Goal: Contribute content: Contribute content

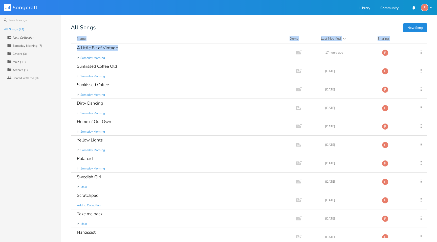
drag, startPoint x: 127, startPoint y: 51, endPoint x: 145, endPoint y: 30, distance: 27.8
click at [145, 30] on div "New Song All Songs Name Demo Last Modified Sharing A Little Bit of Vintage in S…" at bounding box center [254, 131] width 366 height 213
click at [22, 44] on div "Someday Morning (7)" at bounding box center [28, 45] width 30 height 3
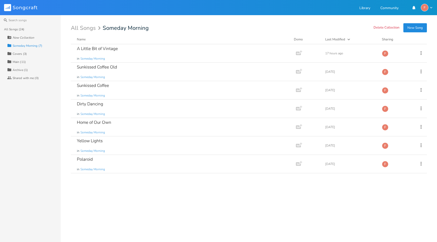
click at [413, 28] on button "New Song" at bounding box center [414, 27] width 23 height 9
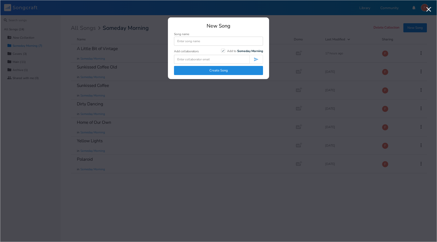
click at [209, 42] on input at bounding box center [218, 41] width 89 height 9
type input "Eavesdrop"
click at [228, 71] on button "Create Song" at bounding box center [218, 70] width 89 height 9
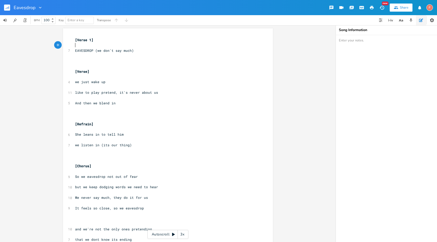
type textarea "[Verse 1]"
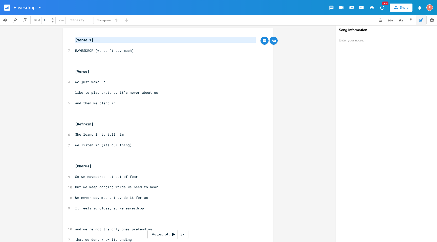
drag, startPoint x: 121, startPoint y: 43, endPoint x: 5, endPoint y: 28, distance: 116.9
click at [5, 28] on div "[Verse 1] x [Verse 1] ​ 7 EAVESDROP (we don't say much) ​ ​ ​ [Verse] ​ 4 we ju…" at bounding box center [167, 133] width 335 height 217
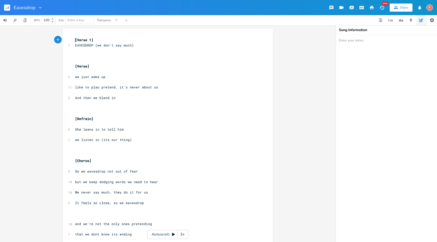
type textarea "[Verse 1]"
drag, startPoint x: 95, startPoint y: 40, endPoint x: 19, endPoint y: 40, distance: 75.8
click at [19, 40] on div "[Verse 1] x [Verse 1] 7 EAVESDROP (we don't say much) ​ ​ ​ [Verse] ​ 4 we just…" at bounding box center [167, 133] width 335 height 217
click at [85, 67] on span "[Verse]" at bounding box center [82, 66] width 14 height 5
type textarea "1"
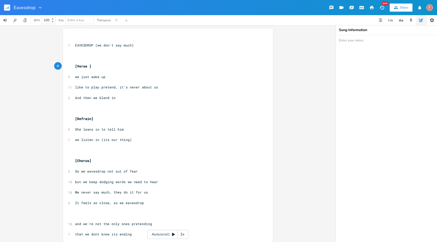
scroll to position [0, 3]
click at [133, 116] on pre "[Refrain]" at bounding box center [165, 118] width 182 height 5
type textarea "[Verse 1]"
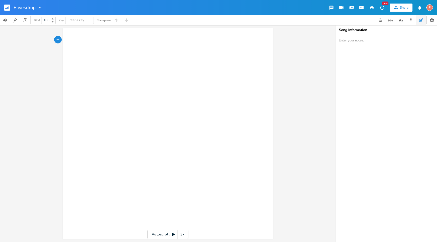
click at [79, 40] on pre "​" at bounding box center [165, 39] width 182 height 5
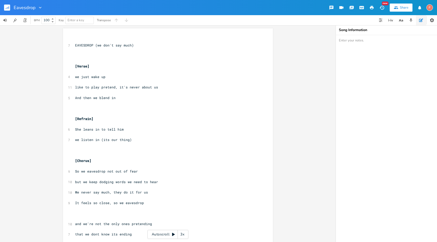
scroll to position [254, 0]
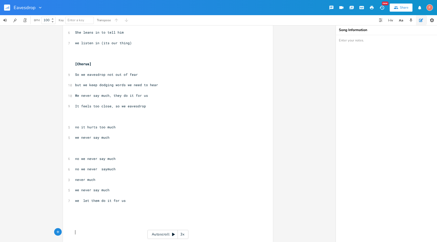
click at [179, 124] on pre "​" at bounding box center [165, 121] width 182 height 5
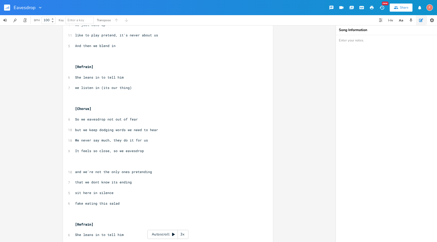
scroll to position [0, 0]
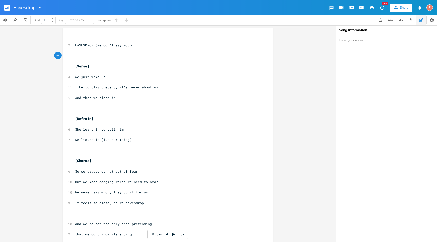
type textarea "EAVESDROP (we don't say much)"
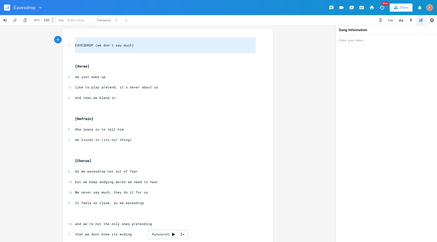
drag, startPoint x: 147, startPoint y: 53, endPoint x: 87, endPoint y: 17, distance: 69.8
click at [87, 17] on div "Eavesdrop New Share F BPM 100 Key Enter a key Transpose EAVESDROP (we don't say…" at bounding box center [218, 121] width 437 height 242
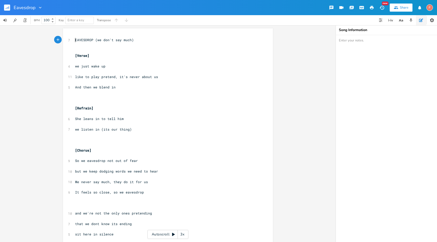
type textarea "EAVESDROP (we don't say much)"
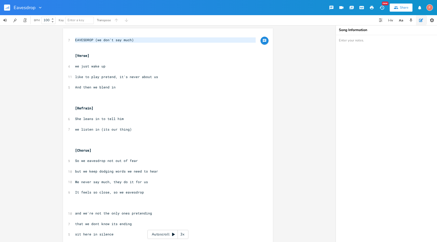
drag, startPoint x: 74, startPoint y: 40, endPoint x: 88, endPoint y: 47, distance: 15.3
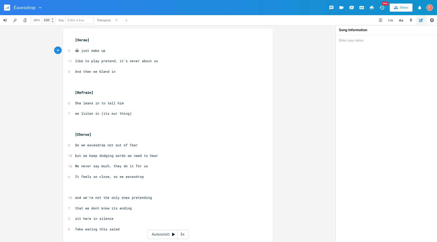
click at [76, 51] on span "we just wake up" at bounding box center [90, 50] width 30 height 5
type textarea "W"
click at [75, 62] on span "like to play pretend, it's never about us" at bounding box center [116, 61] width 83 height 5
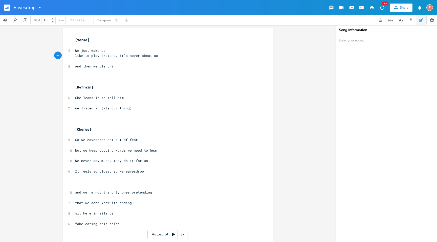
scroll to position [0, 1]
type textarea ","
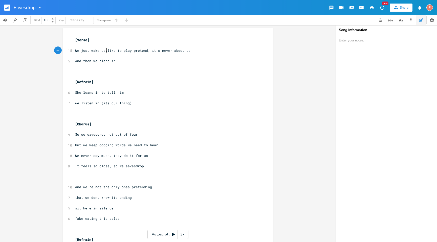
type textarea ","
click at [150, 51] on span "We just wake up, like to play pretend, it's never about us" at bounding box center [133, 50] width 117 height 5
click at [151, 60] on pre "And then we blend in" at bounding box center [165, 60] width 182 height 5
click at [74, 62] on pre "And then we blend in" at bounding box center [165, 60] width 182 height 5
click at [151, 50] on span "We just wake up, like to play pretend, it's never about us" at bounding box center [133, 50] width 117 height 5
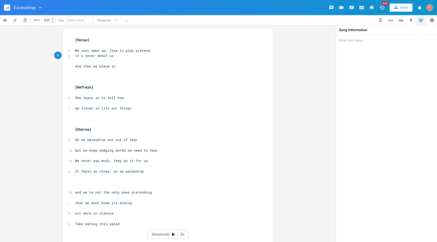
click at [75, 67] on span "And then we blend in" at bounding box center [95, 66] width 40 height 5
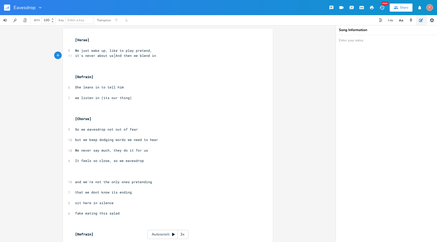
type textarea "a"
click at [98, 78] on pre "[Refrain]" at bounding box center [165, 76] width 182 height 5
click at [89, 71] on pre "​" at bounding box center [165, 71] width 182 height 5
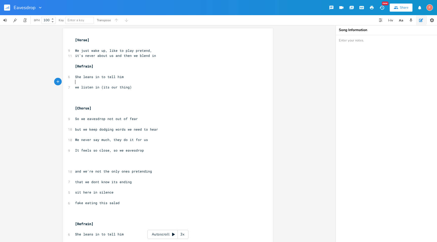
click at [110, 84] on pre "​" at bounding box center [165, 81] width 182 height 5
click at [74, 87] on pre "we listen in (its our thing)" at bounding box center [165, 87] width 182 height 5
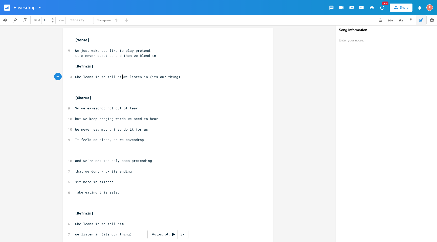
scroll to position [0, 1]
type textarea ","
click at [193, 74] on pre "​" at bounding box center [165, 71] width 182 height 5
click at [190, 83] on pre "​" at bounding box center [165, 81] width 182 height 5
click at [170, 89] on pre "​" at bounding box center [165, 87] width 182 height 5
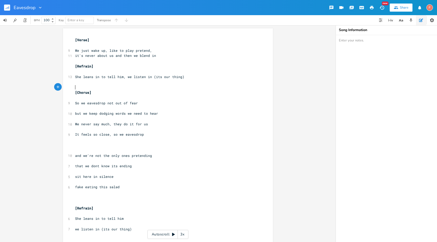
click at [159, 89] on pre "​" at bounding box center [165, 87] width 182 height 5
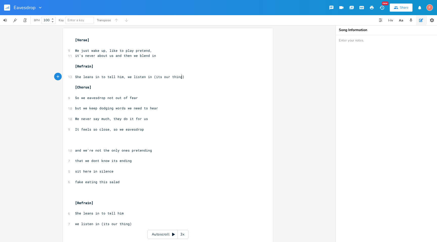
click at [202, 75] on pre "She leans in to tell him, we listen in (its our thing)" at bounding box center [165, 76] width 182 height 5
click at [103, 100] on span "So we eavesdrop not out of fear" at bounding box center [106, 97] width 63 height 5
click at [144, 97] on pre "So we eavesdrop not out of fear" at bounding box center [165, 97] width 182 height 5
click at [103, 98] on span "So we eavesdrop not out of fear" at bounding box center [106, 97] width 63 height 5
type textarea ","
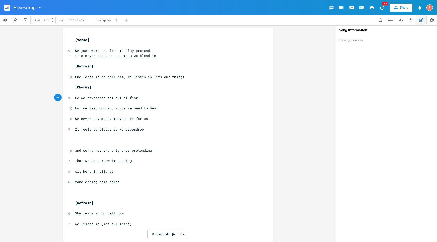
scroll to position [0, 1]
click at [172, 107] on pre "but we keep dodging words we need to hear" at bounding box center [165, 108] width 182 height 5
click at [162, 119] on pre "We never say much, they do it for us" at bounding box center [165, 118] width 182 height 5
click at [159, 131] on pre "It feels so close, so we eavesdrop" at bounding box center [165, 129] width 182 height 5
click at [151, 139] on pre "​" at bounding box center [165, 139] width 182 height 5
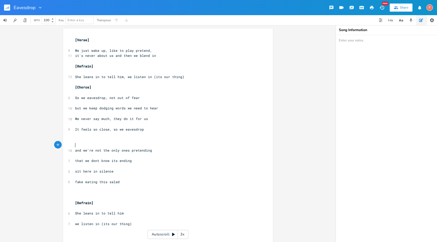
click at [152, 145] on pre "​" at bounding box center [165, 144] width 182 height 5
type textarea "[]"
type textarea "vese"
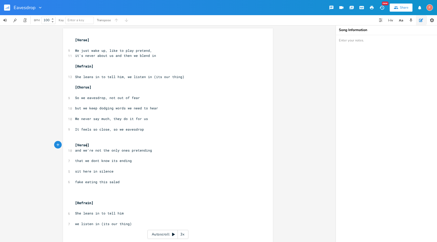
type textarea "Verse 2"
click at [85, 41] on span "[Verse]" at bounding box center [82, 40] width 14 height 5
type textarea "1"
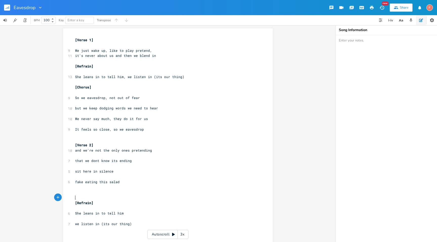
click at [97, 196] on pre "​" at bounding box center [165, 197] width 182 height 5
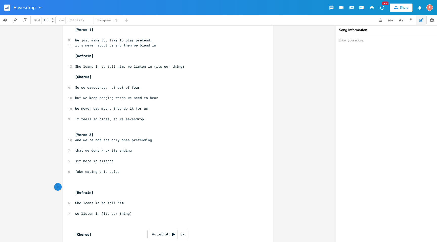
scroll to position [11, 0]
click at [75, 213] on span "we listen in (its our thing)" at bounding box center [103, 213] width 57 height 5
type textarea ","
click at [129, 143] on pre "​" at bounding box center [165, 144] width 182 height 5
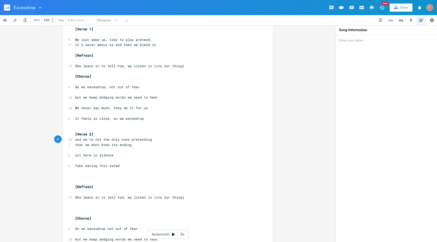
click at [132, 148] on pre "​" at bounding box center [165, 149] width 182 height 5
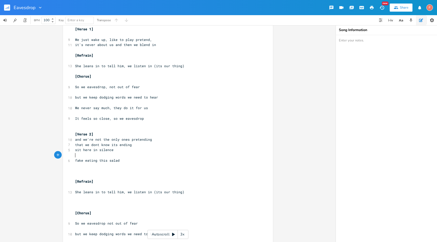
click at [136, 154] on pre "​" at bounding box center [165, 155] width 182 height 5
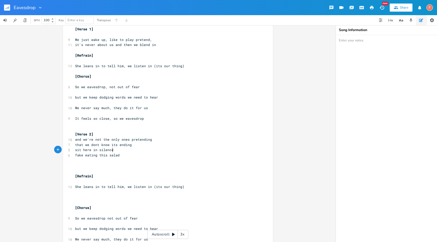
click at [75, 150] on span "sit here in silence" at bounding box center [94, 150] width 38 height 5
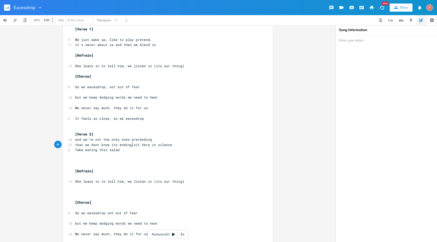
type textarea ","
click at [176, 145] on pre "that we dont know its ending, sit here in silence" at bounding box center [165, 144] width 182 height 5
type textarea "silence"
click at [176, 145] on pre "that we dont know its ending, sit here in silence" at bounding box center [165, 144] width 182 height 5
type textarea "and"
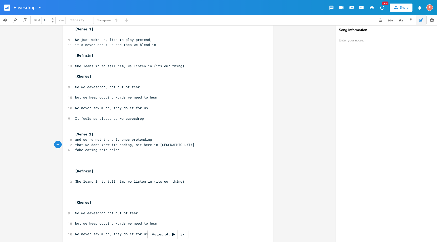
scroll to position [0, 14]
type textarea "in silence"
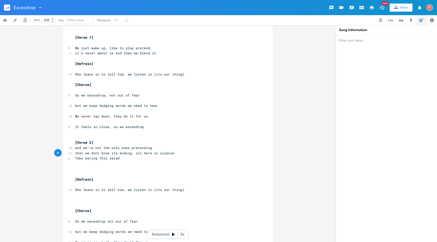
scroll to position [0, 0]
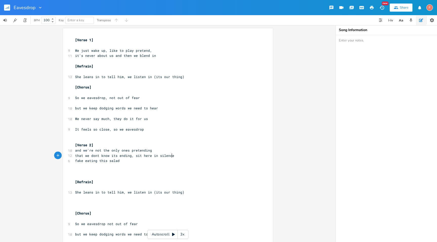
click at [81, 149] on span "and we're not the only ones pretending" at bounding box center [113, 150] width 77 height 5
click at [75, 156] on span "that we dont know its ending, sit here in silence" at bounding box center [124, 155] width 99 height 5
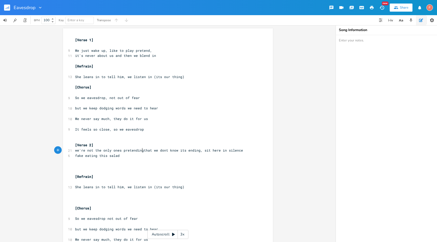
type textarea ","
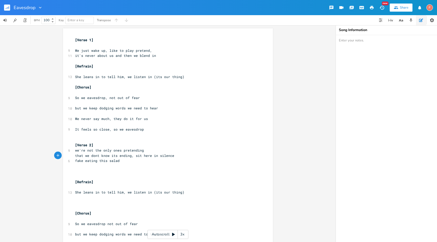
click at [133, 157] on span "that we dont know its ending, sit here in silence" at bounding box center [124, 155] width 99 height 5
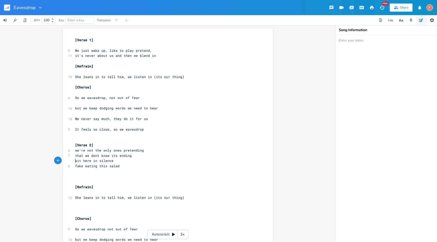
click at [74, 167] on pre "fake eating this salad" at bounding box center [165, 165] width 182 height 5
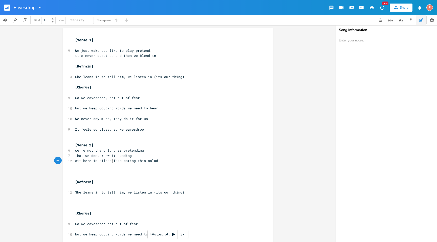
type textarea ","
click at [175, 162] on pre "sit here in silence, fake eating this salad" at bounding box center [165, 160] width 182 height 5
click at [74, 155] on pre "that we dont know its ending" at bounding box center [165, 155] width 182 height 5
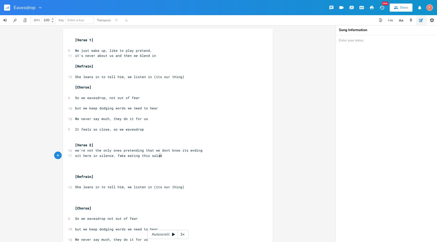
click at [192, 156] on pre "sit here in silence, fake eating this salad" at bounding box center [165, 155] width 182 height 5
click at [151, 168] on pre "​" at bounding box center [165, 165] width 182 height 5
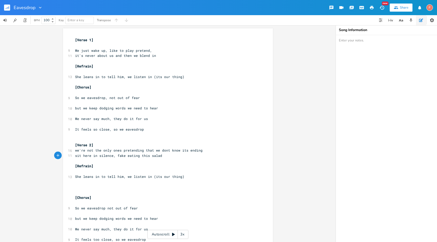
click at [133, 174] on pre "She leans in to tell him, we listen in (its our thing)" at bounding box center [165, 176] width 182 height 5
click at [99, 47] on pre "​" at bounding box center [165, 45] width 182 height 5
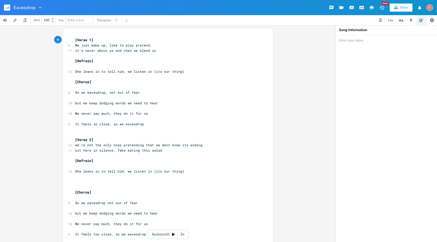
click at [93, 68] on pre "​" at bounding box center [165, 66] width 182 height 5
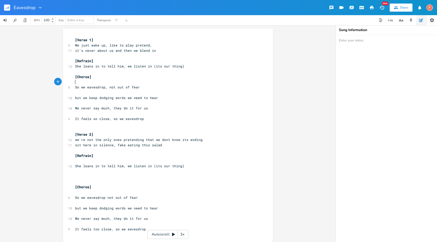
click at [91, 81] on pre "​" at bounding box center [165, 81] width 182 height 5
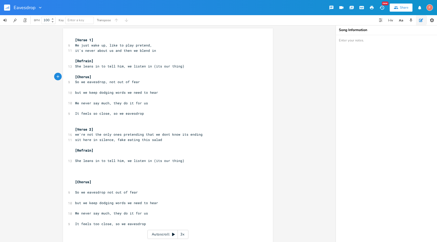
click at [100, 88] on pre "​" at bounding box center [165, 87] width 182 height 5
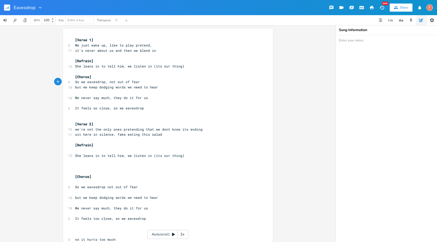
click at [97, 93] on pre "​" at bounding box center [165, 92] width 182 height 5
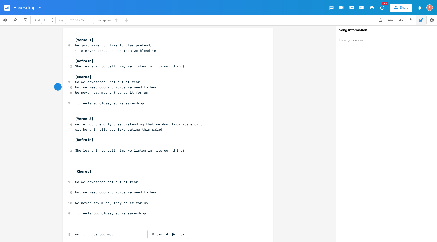
click at [101, 98] on pre "​" at bounding box center [165, 97] width 182 height 5
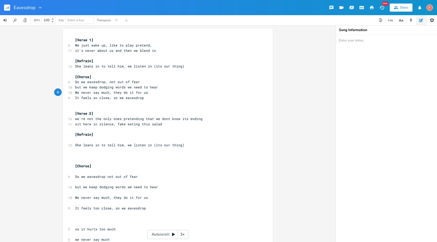
click at [83, 182] on pre "​" at bounding box center [165, 181] width 182 height 5
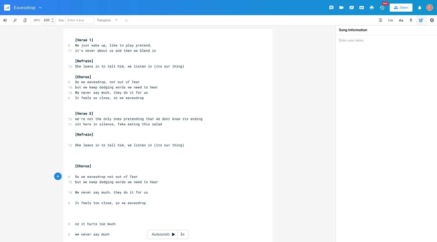
click at [92, 187] on pre "​" at bounding box center [165, 186] width 182 height 5
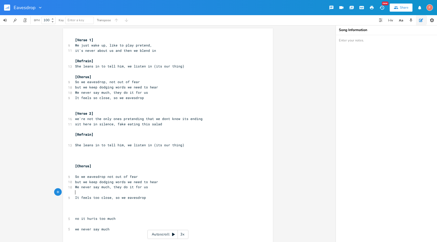
click at [98, 193] on pre "​" at bounding box center [165, 192] width 182 height 5
click at [99, 140] on pre "​" at bounding box center [165, 139] width 182 height 5
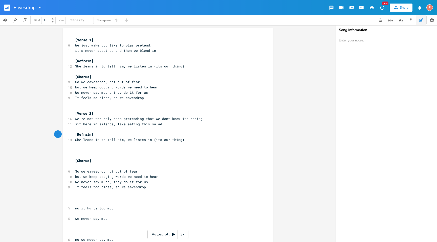
click at [98, 169] on pre "​" at bounding box center [165, 165] width 182 height 5
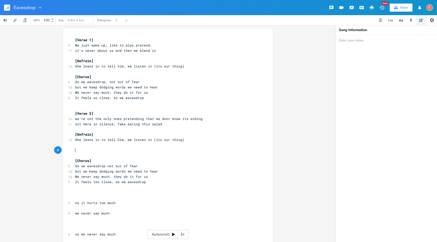
click at [91, 150] on pre "​" at bounding box center [165, 150] width 182 height 5
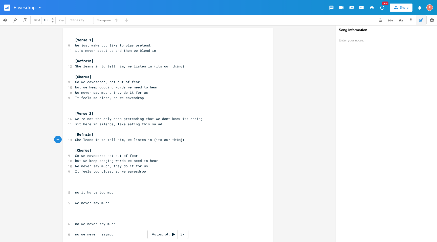
click at [99, 146] on pre "​" at bounding box center [165, 144] width 182 height 5
click at [175, 108] on pre "​" at bounding box center [165, 108] width 182 height 5
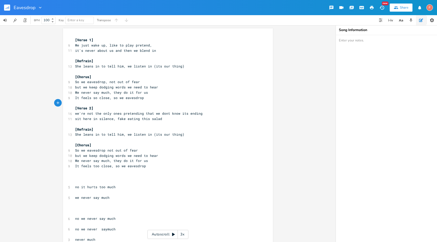
click at [172, 83] on pre "So we eavesdrop, not out of fear" at bounding box center [165, 81] width 182 height 5
click at [184, 41] on pre "[Verse 1]" at bounding box center [165, 39] width 182 height 5
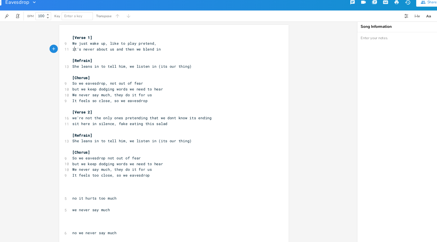
click at [76, 51] on span "it's never about us and then we blend in" at bounding box center [115, 50] width 81 height 5
click at [74, 87] on pre "but we keep dodging words we need to hear" at bounding box center [165, 87] width 182 height 5
click at [97, 194] on pre "​" at bounding box center [165, 192] width 182 height 5
click at [98, 201] on pre "​" at bounding box center [165, 202] width 182 height 5
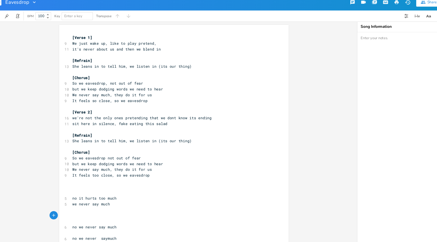
click at [101, 209] on pre "​" at bounding box center [165, 208] width 182 height 5
type textarea "\"
click at [126, 200] on pre "no we never say much" at bounding box center [165, 197] width 182 height 5
click at [129, 201] on pre "​" at bounding box center [165, 202] width 182 height 5
click at [127, 206] on pre "​" at bounding box center [165, 208] width 182 height 5
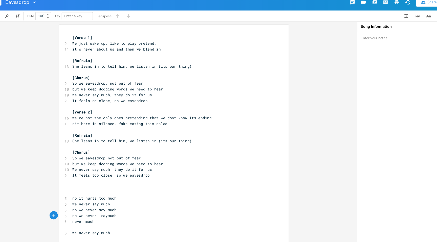
click at [114, 211] on pre "​" at bounding box center [165, 213] width 182 height 5
click at [99, 202] on span "no we never saymuch" at bounding box center [95, 203] width 40 height 5
click at [103, 203] on span "no we never saymuch" at bounding box center [94, 203] width 38 height 5
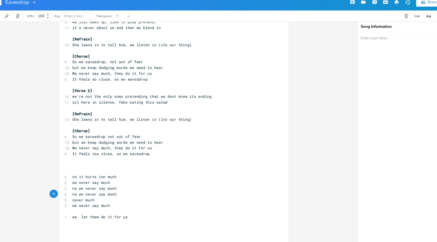
scroll to position [26, 0]
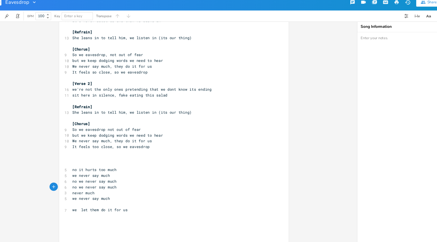
click at [121, 194] on pre "​" at bounding box center [165, 192] width 182 height 5
click at [117, 154] on pre "​" at bounding box center [165, 155] width 182 height 5
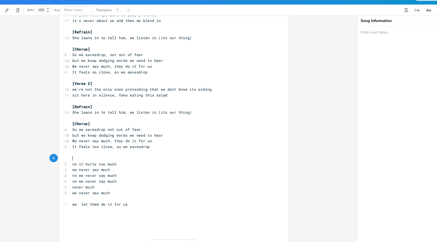
scroll to position [16, 0]
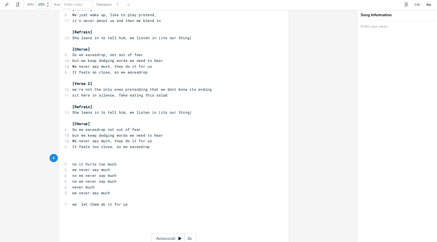
type textarea "[]"
type textarea "Post-Chorus"
click at [167, 159] on pre "[Post-Chorus]" at bounding box center [165, 160] width 182 height 5
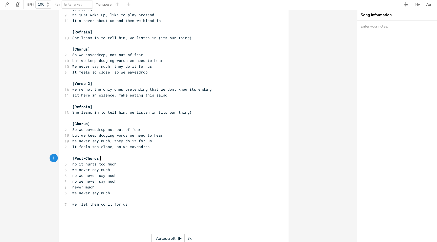
click at [174, 145] on pre "We never say much, they do it for us" at bounding box center [165, 144] width 182 height 5
click at [174, 150] on pre "It feels too close, so we eavesdrop" at bounding box center [165, 150] width 182 height 5
click at [124, 168] on pre "no it hurts too much" at bounding box center [165, 166] width 182 height 5
type textarea "no v"
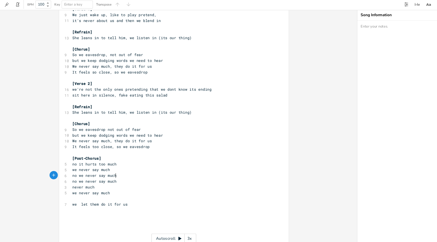
type textarea "no we never say much"
drag, startPoint x: 124, startPoint y: 176, endPoint x: 50, endPoint y: 176, distance: 74.0
click at [50, 176] on div "no we never say much x [Verse 1] 9 We just wake up, like to play pretend, 11 it…" at bounding box center [167, 133] width 335 height 217
click at [125, 163] on pre "[Post-Chorus]" at bounding box center [165, 160] width 182 height 5
click at [125, 164] on pre "no it hurts too much" at bounding box center [165, 166] width 182 height 5
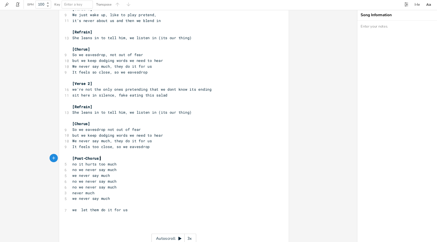
click at [169, 159] on pre "[Post-Chorus]" at bounding box center [165, 160] width 182 height 5
click at [161, 163] on pre "[Post-Chorus]" at bounding box center [165, 160] width 182 height 5
click at [161, 168] on pre "no it hurts too much" at bounding box center [165, 166] width 182 height 5
click at [124, 178] on pre "we never say much" at bounding box center [165, 176] width 182 height 5
type textarea "no it hurts too much"
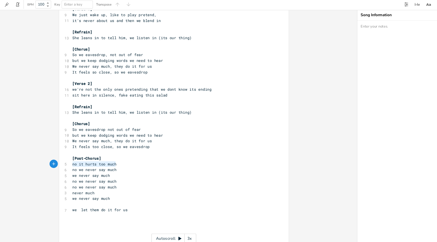
drag, startPoint x: 123, startPoint y: 168, endPoint x: 73, endPoint y: 168, distance: 50.3
click at [74, 168] on pre "no it hurts too much" at bounding box center [165, 166] width 182 height 5
click at [119, 173] on pre "no we never say much" at bounding box center [165, 171] width 182 height 5
click at [125, 185] on pre "no we never say much" at bounding box center [165, 187] width 182 height 5
click at [79, 193] on span "no we never say much" at bounding box center [95, 192] width 40 height 5
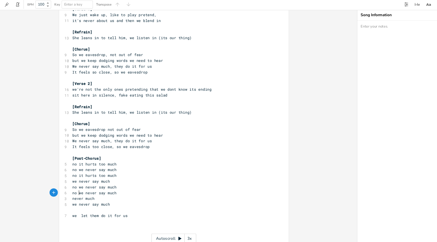
click at [118, 185] on pre "no we never say much" at bounding box center [165, 187] width 182 height 5
click at [78, 193] on span "no it hurts too much" at bounding box center [95, 192] width 40 height 5
click at [122, 178] on pre "no it hurts too much" at bounding box center [165, 176] width 182 height 5
click at [123, 182] on pre "we never say much" at bounding box center [165, 181] width 182 height 5
click at [122, 186] on pre "no we never say much" at bounding box center [165, 187] width 182 height 5
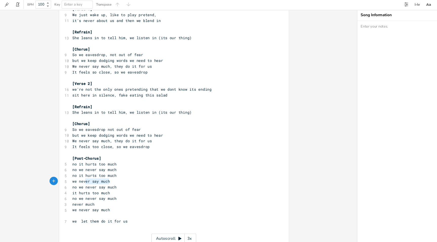
type textarea "we never say much"
drag, startPoint x: 114, startPoint y: 182, endPoint x: 70, endPoint y: 182, distance: 44.2
click at [70, 182] on div "we never say much x [Verse 1] 9 We just wake up, like to play pretend, 11 it's …" at bounding box center [168, 136] width 210 height 247
click at [114, 213] on pre "​" at bounding box center [165, 213] width 182 height 5
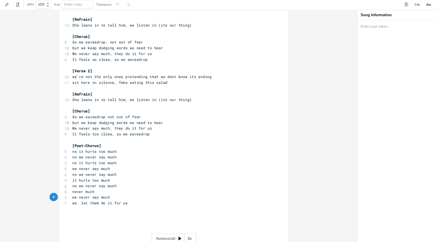
scroll to position [31, 0]
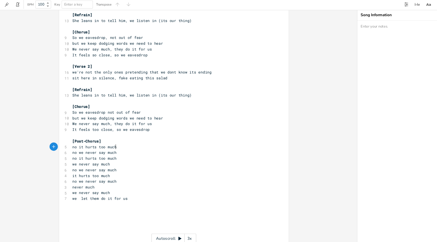
click at [133, 150] on pre "no it hurts too much" at bounding box center [165, 150] width 182 height 5
click at [128, 156] on pre "no we never say much" at bounding box center [165, 155] width 182 height 5
click at [127, 160] on pre "no it hurts too much" at bounding box center [165, 160] width 182 height 5
click at [119, 166] on pre "we never say much" at bounding box center [165, 166] width 182 height 5
click at [119, 172] on pre "no we never say much" at bounding box center [165, 171] width 182 height 5
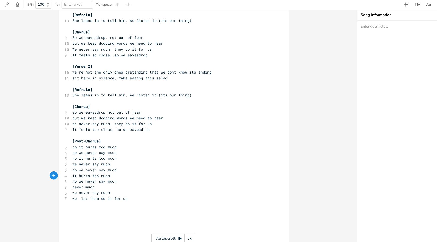
click at [124, 176] on pre "it hurts too much" at bounding box center [165, 176] width 182 height 5
type textarea "no"
drag, startPoint x: 79, startPoint y: 182, endPoint x: 68, endPoint y: 182, distance: 11.4
click at [74, 182] on div "6 no we never say much" at bounding box center [165, 181] width 182 height 5
type textarea "never much"
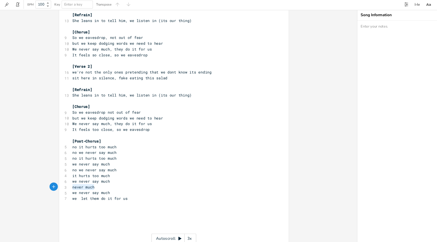
drag, startPoint x: 114, startPoint y: 188, endPoint x: 67, endPoint y: 187, distance: 46.5
click at [74, 187] on div "3 never much" at bounding box center [165, 187] width 182 height 5
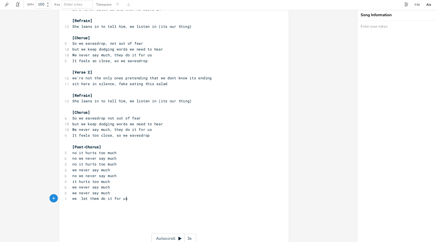
click at [139, 200] on pre "we let them do it for us" at bounding box center [165, 197] width 182 height 5
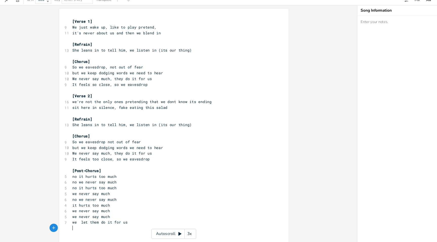
scroll to position [5, 0]
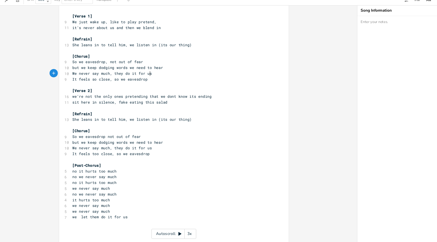
click at [150, 86] on pre "We never say much, they do it for us" at bounding box center [165, 87] width 182 height 5
click at [160, 81] on pre "but we keep dodging words we need to hear" at bounding box center [165, 82] width 182 height 5
click at [158, 89] on pre "We never say much, they do it for us" at bounding box center [165, 87] width 182 height 5
click at [157, 86] on pre "We never say much, they do it for us" at bounding box center [165, 87] width 182 height 5
click at [157, 80] on pre "So we eavesdrop, not out of fear" at bounding box center [165, 77] width 182 height 5
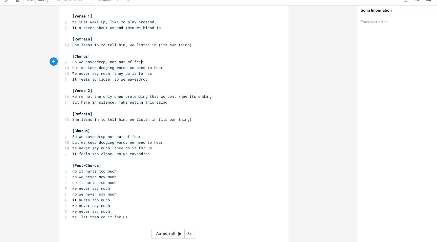
click at [158, 86] on pre "We never say much, they do it for us" at bounding box center [165, 87] width 182 height 5
click at [159, 92] on pre "It feels so close, so we eavesdrop" at bounding box center [165, 92] width 182 height 5
click at [148, 146] on pre "So we eavesdrop not out of fear" at bounding box center [165, 145] width 182 height 5
click at [154, 181] on pre "no we never say much" at bounding box center [165, 182] width 182 height 5
click at [158, 165] on pre "​" at bounding box center [165, 166] width 182 height 5
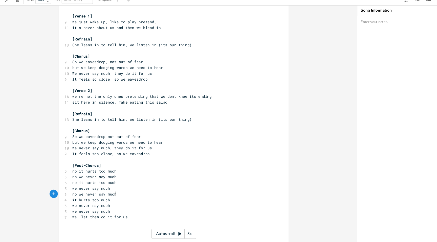
click at [157, 200] on pre "no we never say much" at bounding box center [165, 198] width 182 height 5
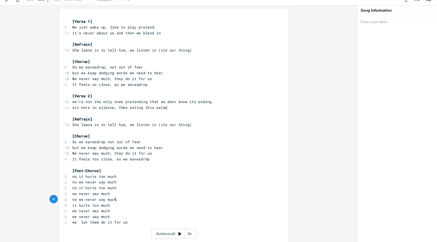
scroll to position [0, 0]
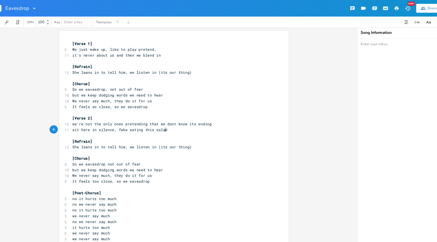
click at [173, 119] on pre "sit here in silence, fake eating this salad" at bounding box center [165, 118] width 182 height 5
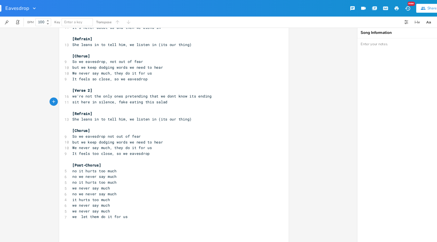
scroll to position [31, 0]
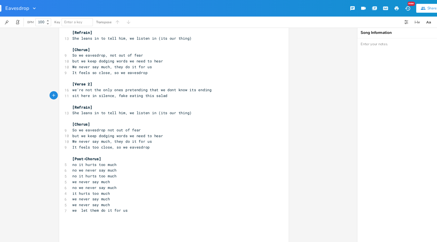
click at [170, 133] on pre "It feels too close, so we eavesdrop" at bounding box center [165, 134] width 182 height 5
click at [166, 151] on pre "no it hurts too much" at bounding box center [165, 150] width 182 height 5
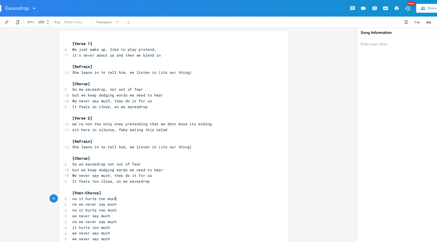
click at [75, 40] on span "[Verse 1]" at bounding box center [84, 40] width 18 height 5
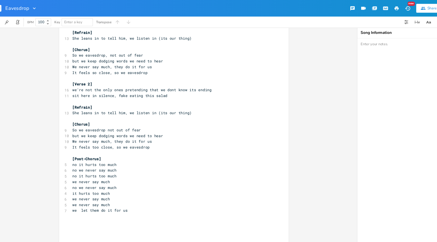
type textarea "[Verse 1] We just wake up, like to play pretend, it's never about us and then w…"
click at [126, 165] on pre "we never say much" at bounding box center [165, 166] width 182 height 5
